Goal: Task Accomplishment & Management: Complete application form

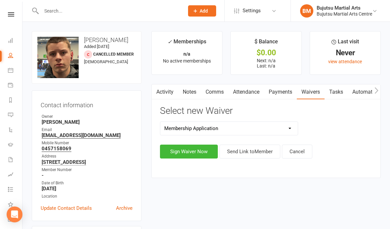
select select "272"
click at [187, 149] on button "Sign Waiver Now" at bounding box center [189, 152] width 58 height 14
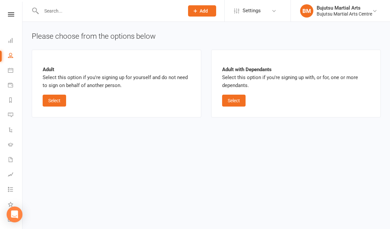
click at [56, 101] on button "Select" at bounding box center [54, 101] width 23 height 12
select select "bank_account"
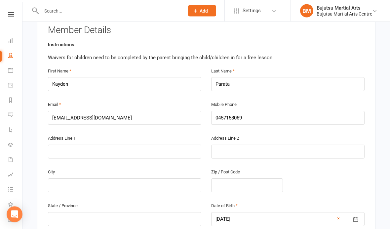
scroll to position [135, 0]
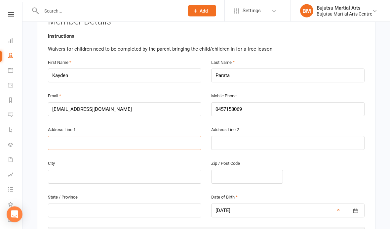
click at [121, 140] on input "text" at bounding box center [124, 143] width 153 height 14
type input "[STREET_ADDRESS]"
click at [157, 174] on input "text" at bounding box center [124, 177] width 153 height 14
type input "[GEOGRAPHIC_DATA]"
click at [245, 174] on input "text" at bounding box center [247, 177] width 72 height 14
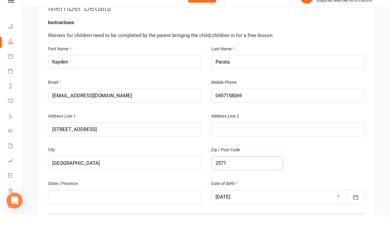
type input "2571"
click at [137, 204] on input "text" at bounding box center [124, 211] width 153 height 14
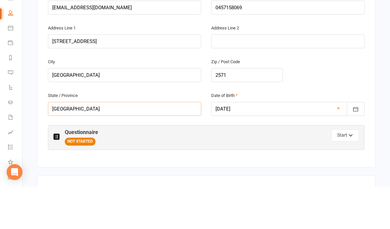
type input "[GEOGRAPHIC_DATA]"
click at [342, 172] on button "Start" at bounding box center [345, 178] width 27 height 12
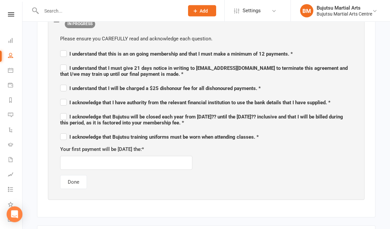
scroll to position [360, 0]
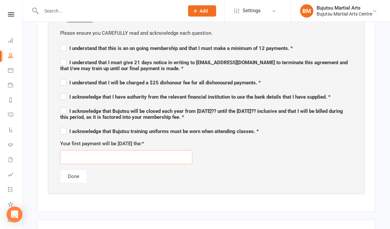
click at [169, 160] on input "text" at bounding box center [126, 157] width 132 height 14
type input "[DATE]"
click at [296, 156] on div "Your first payment will be [DATE] the: * [DATE]" at bounding box center [206, 152] width 292 height 24
click at [317, 146] on div "Your first payment will be [DATE] the: * [DATE]" at bounding box center [206, 152] width 292 height 24
